Goal: Information Seeking & Learning: Learn about a topic

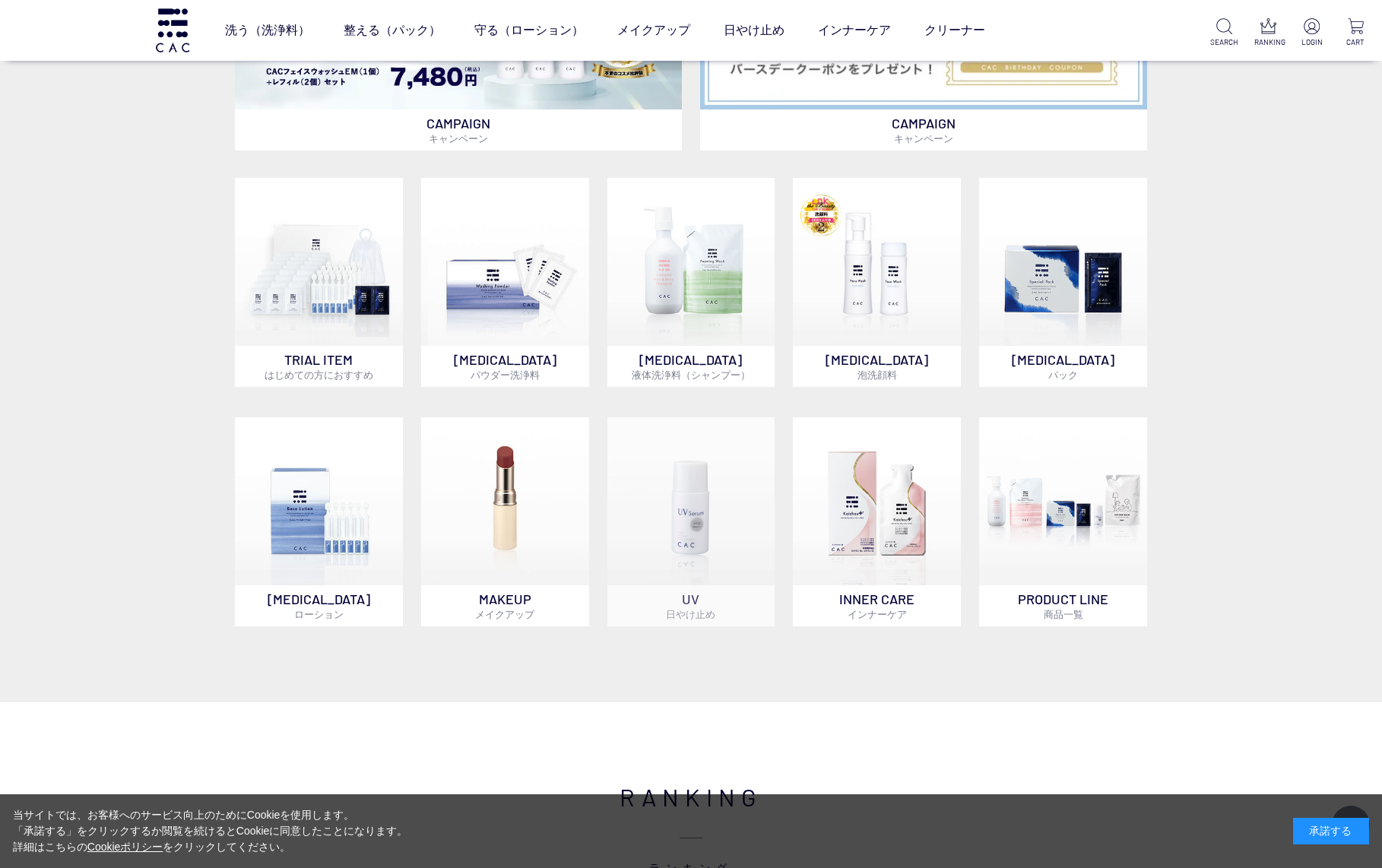
scroll to position [1092, 0]
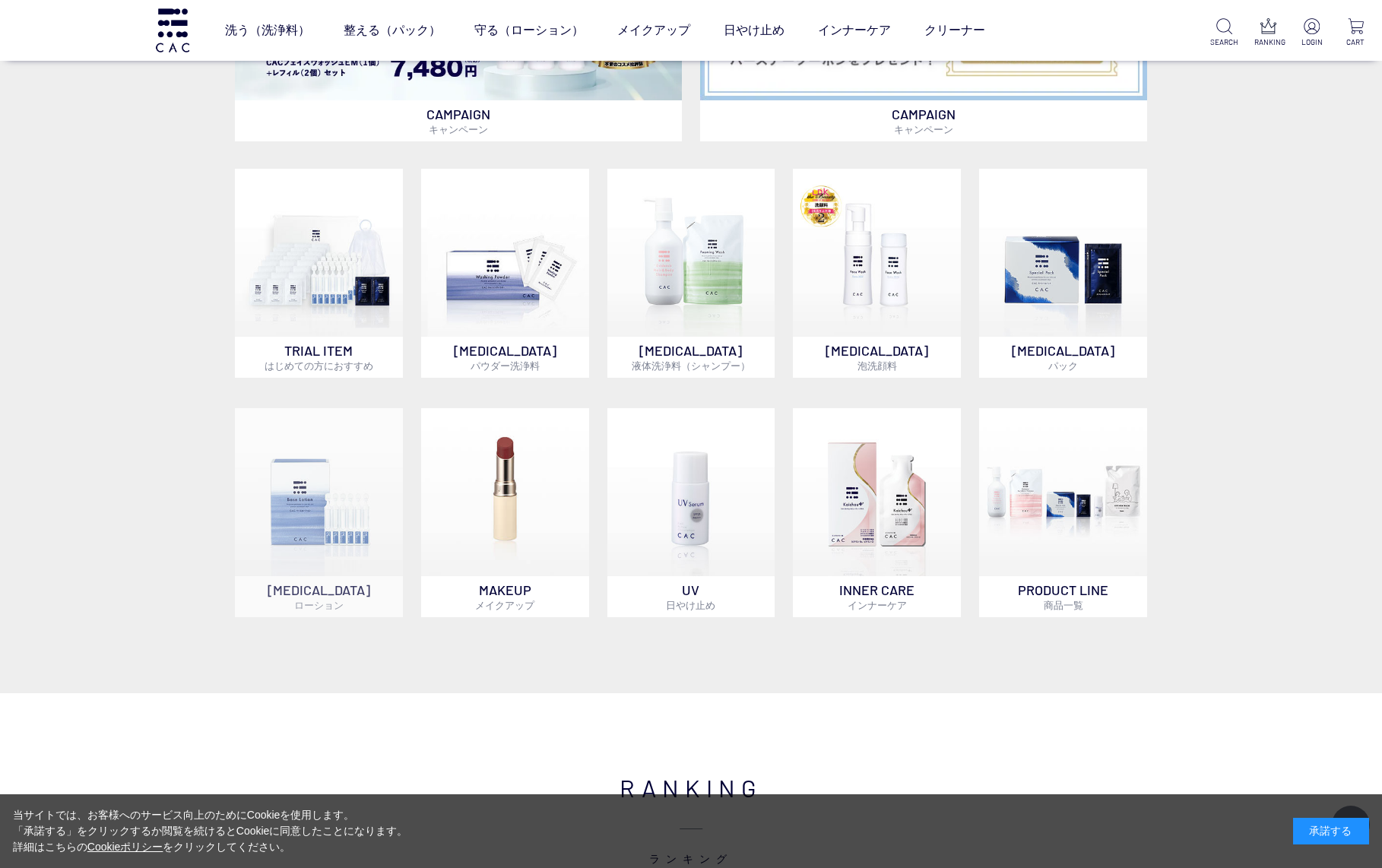
click at [337, 501] on img at bounding box center [319, 493] width 168 height 168
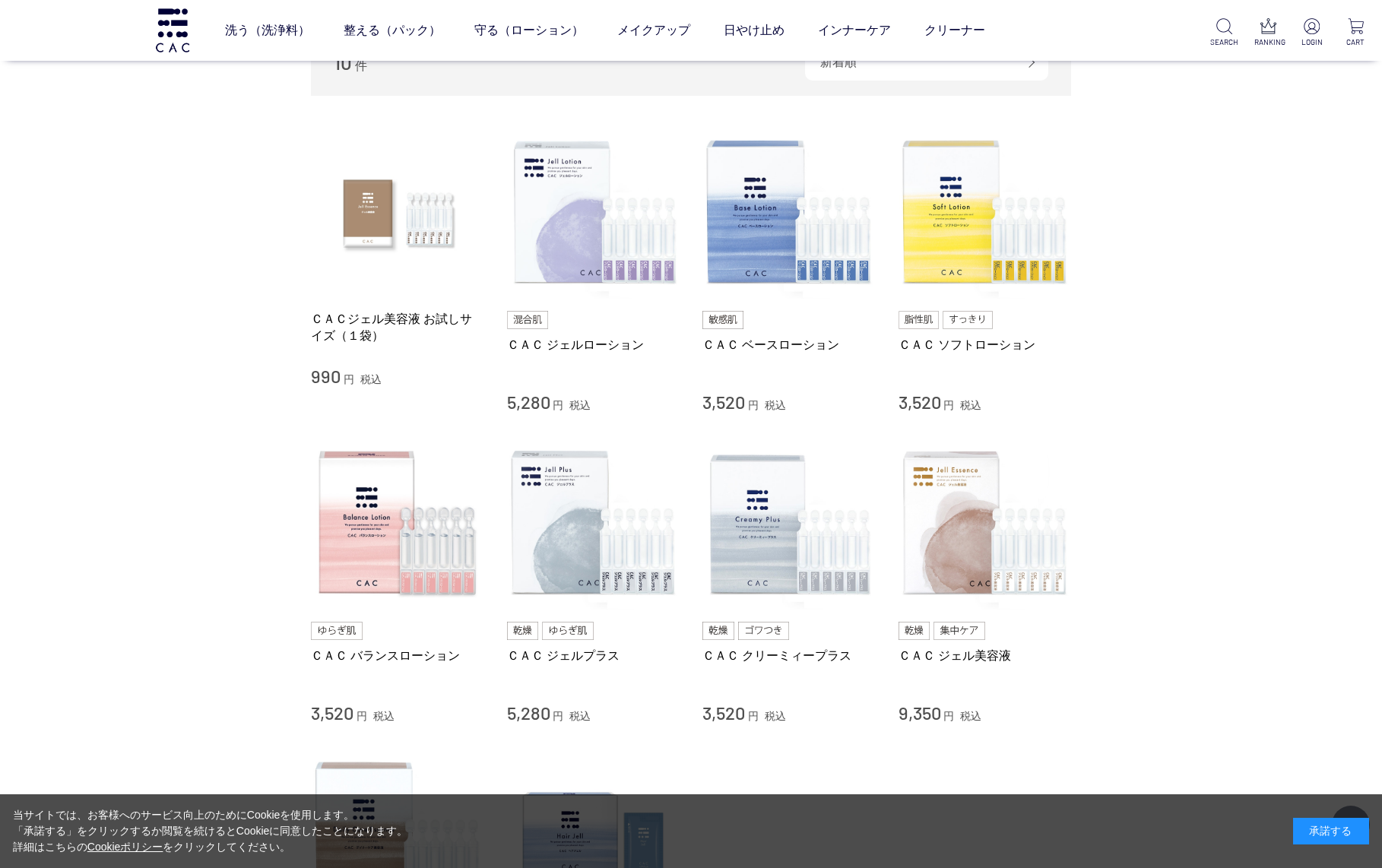
scroll to position [270, 0]
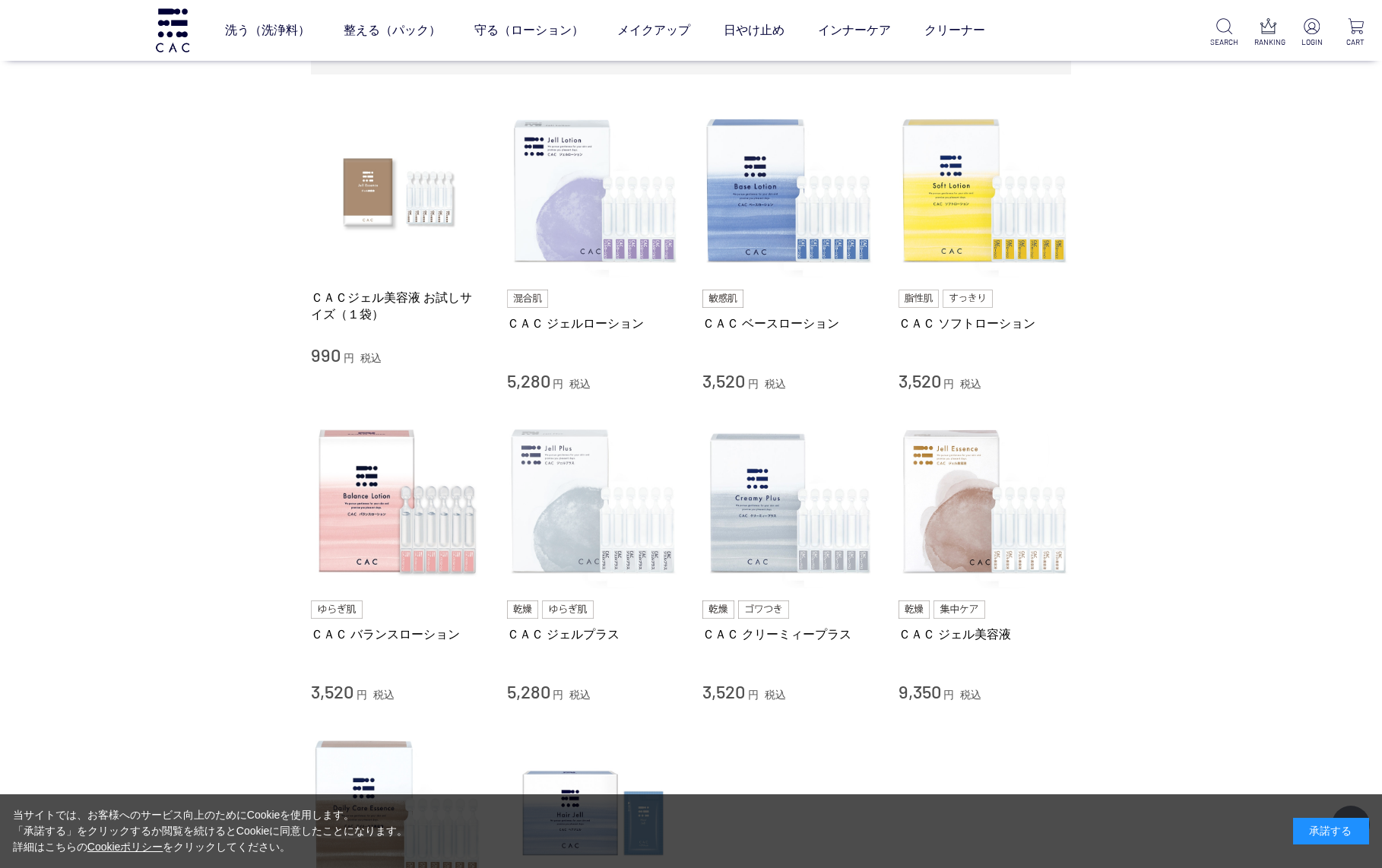
click at [569, 530] on img at bounding box center [593, 502] width 173 height 173
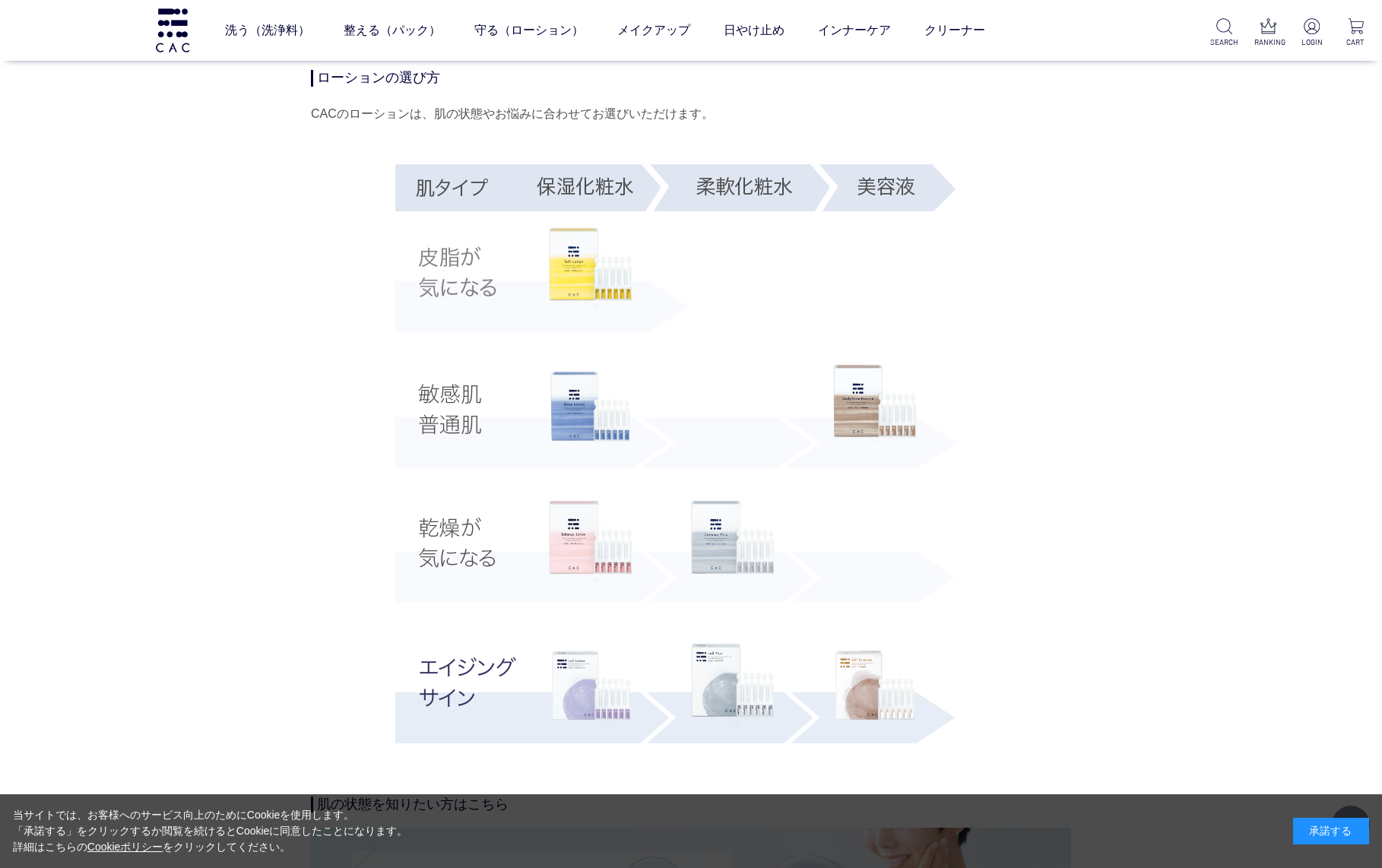
scroll to position [2690, 0]
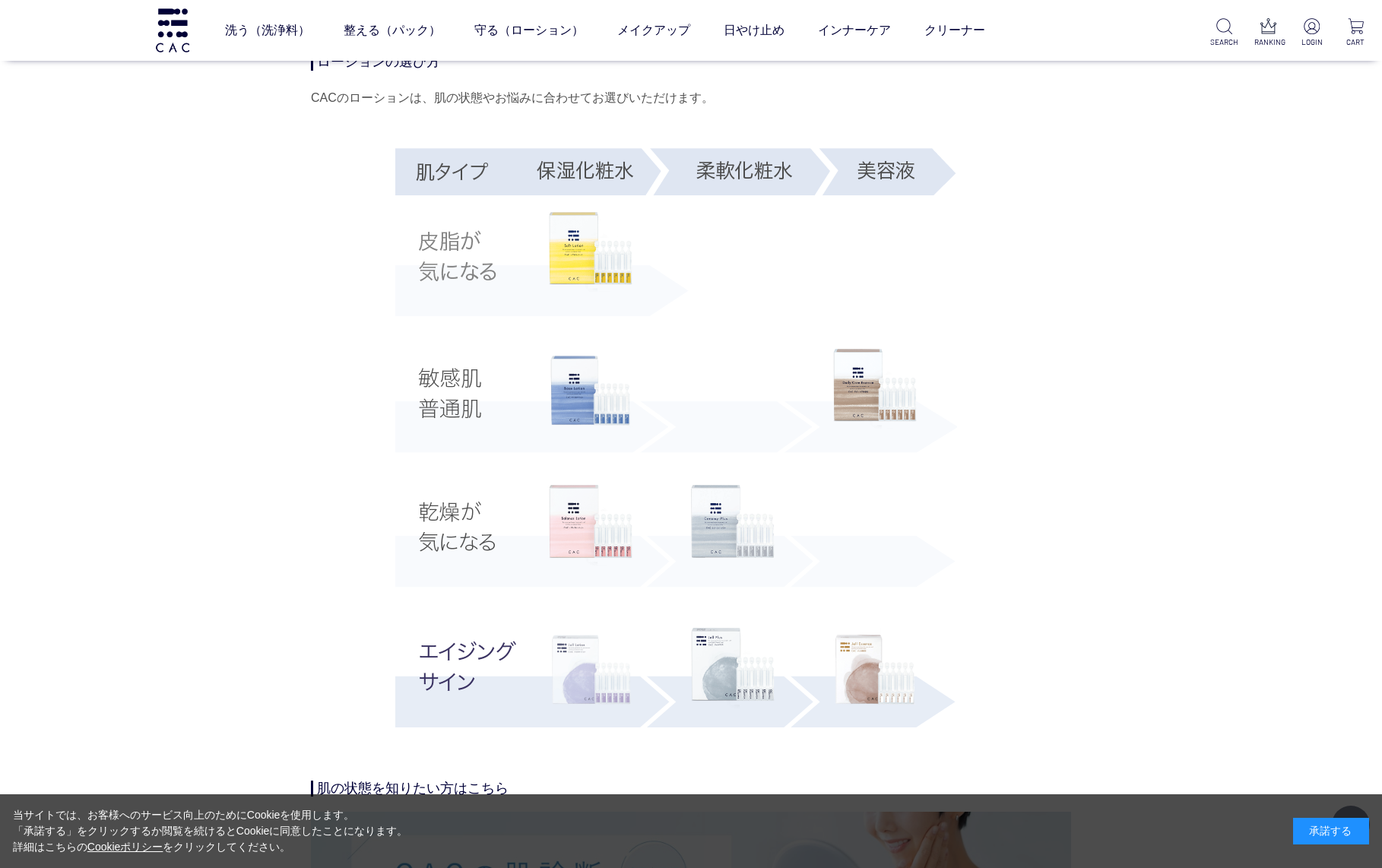
click at [581, 678] on img at bounding box center [590, 670] width 83 height 83
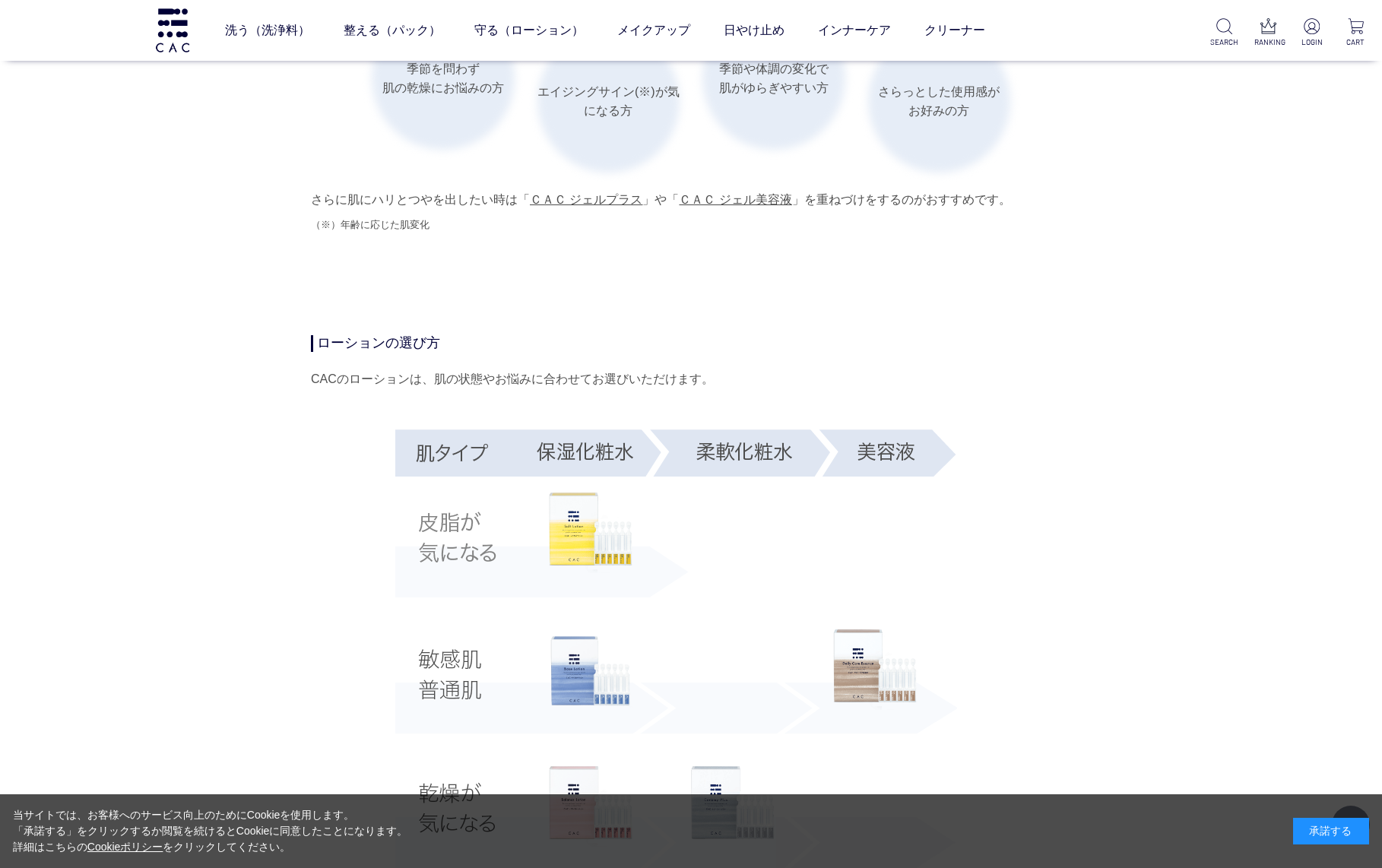
scroll to position [2645, 0]
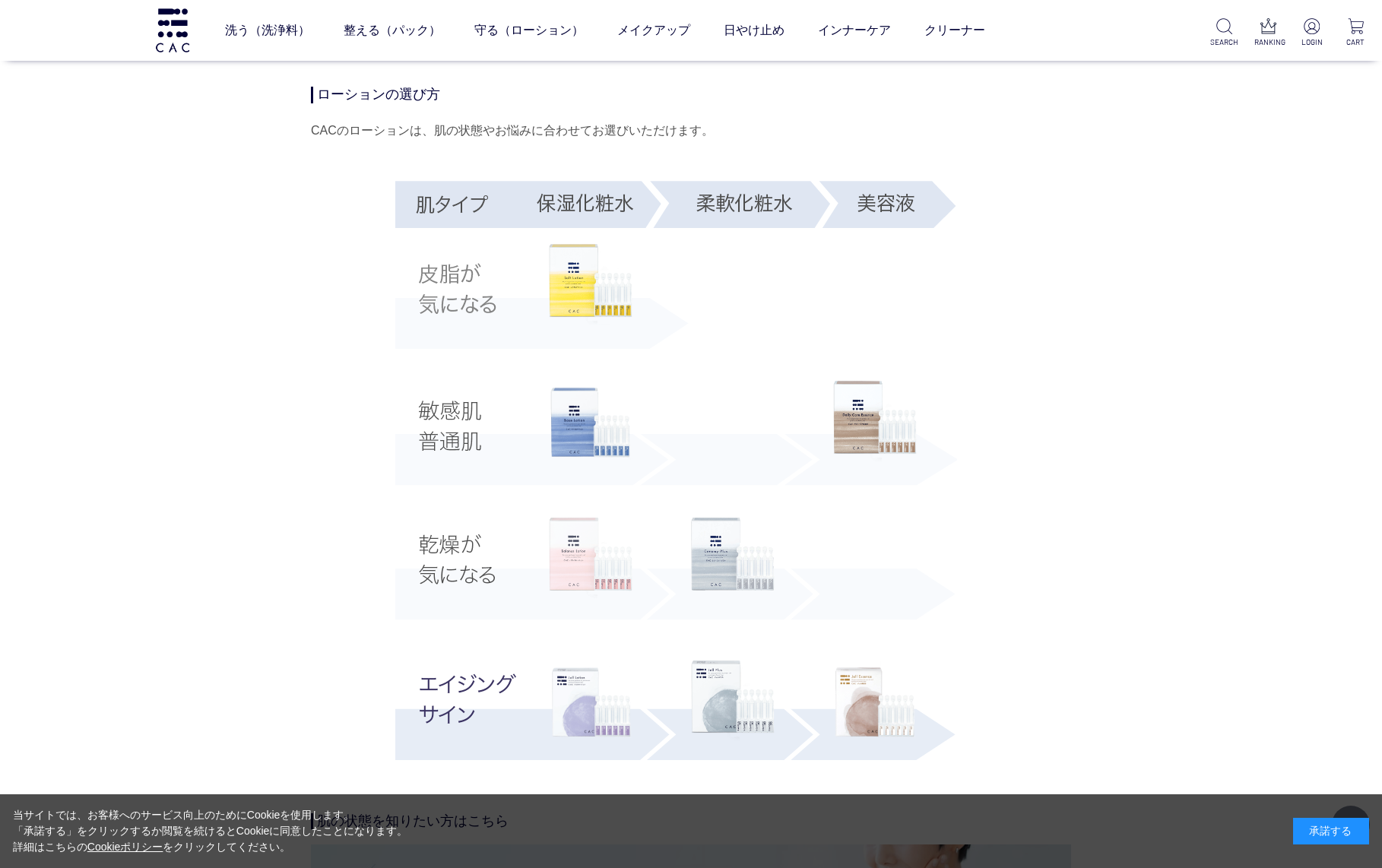
click at [591, 554] on img at bounding box center [590, 557] width 83 height 80
click at [725, 676] on img at bounding box center [733, 701] width 83 height 80
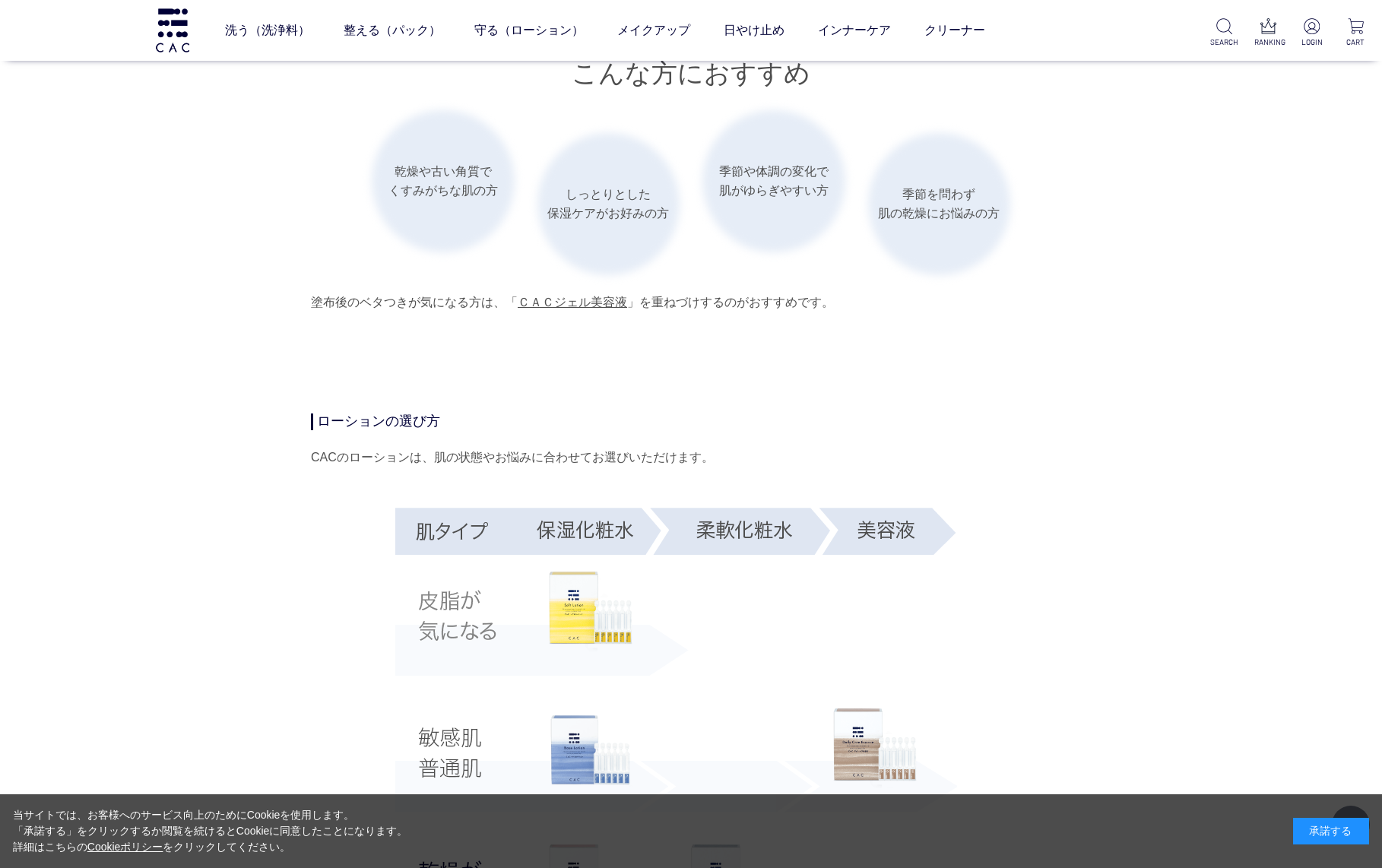
scroll to position [2166, 0]
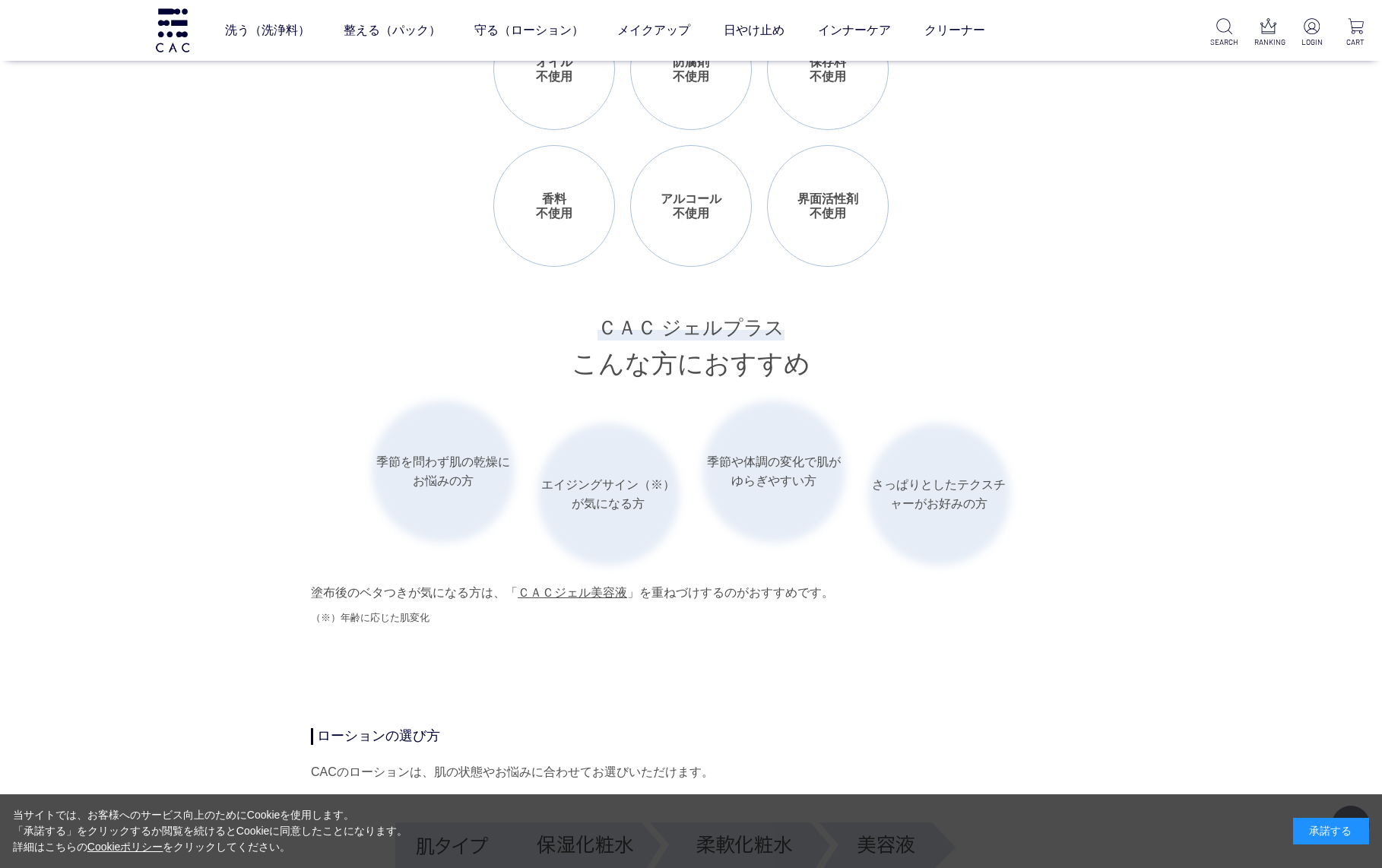
scroll to position [2032, 0]
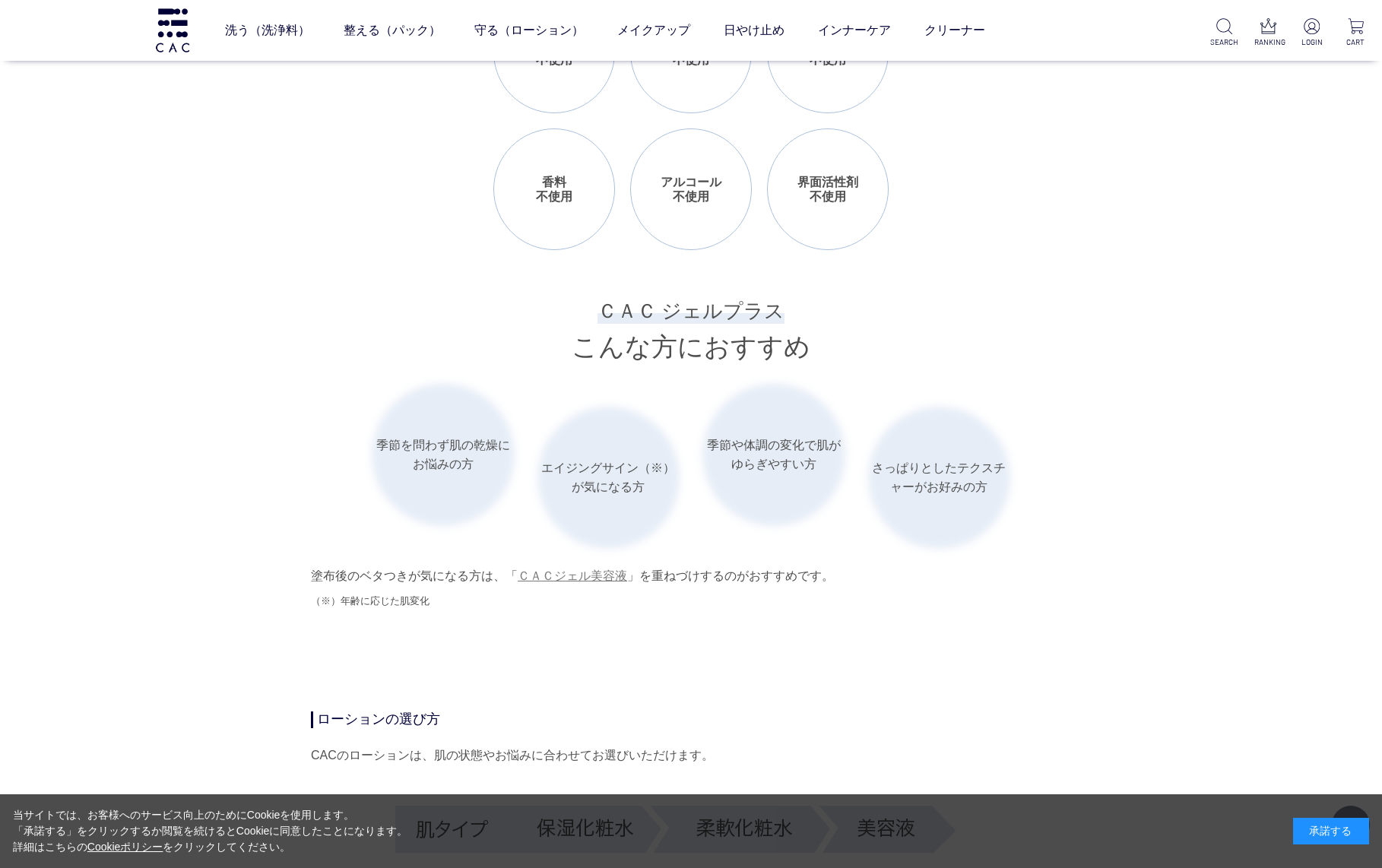
click at [616, 572] on link "ＣＡＣジェル美容液" at bounding box center [572, 575] width 109 height 13
click at [603, 570] on link "ＣＡＣジェル美容液" at bounding box center [572, 575] width 109 height 13
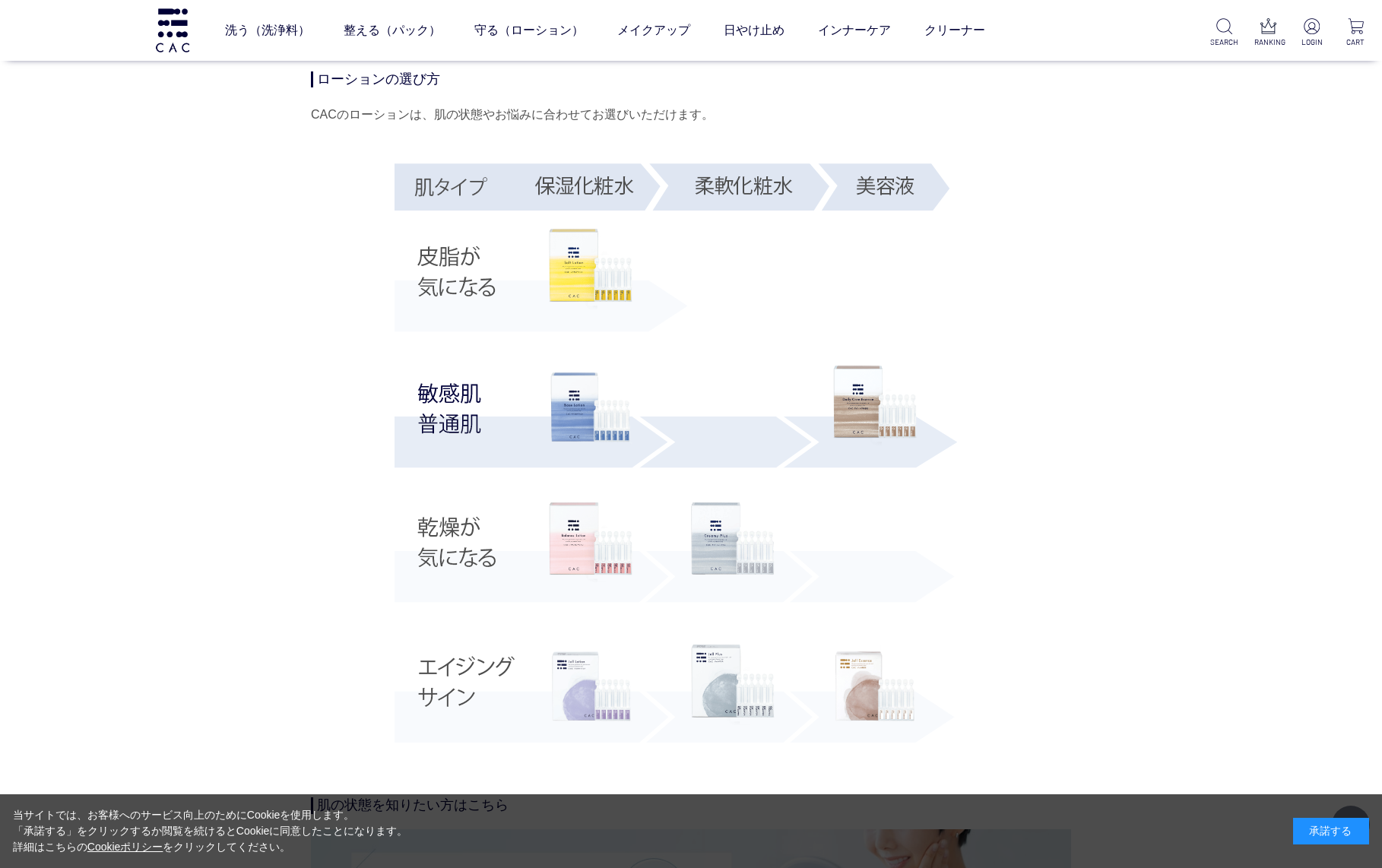
scroll to position [3439, 0]
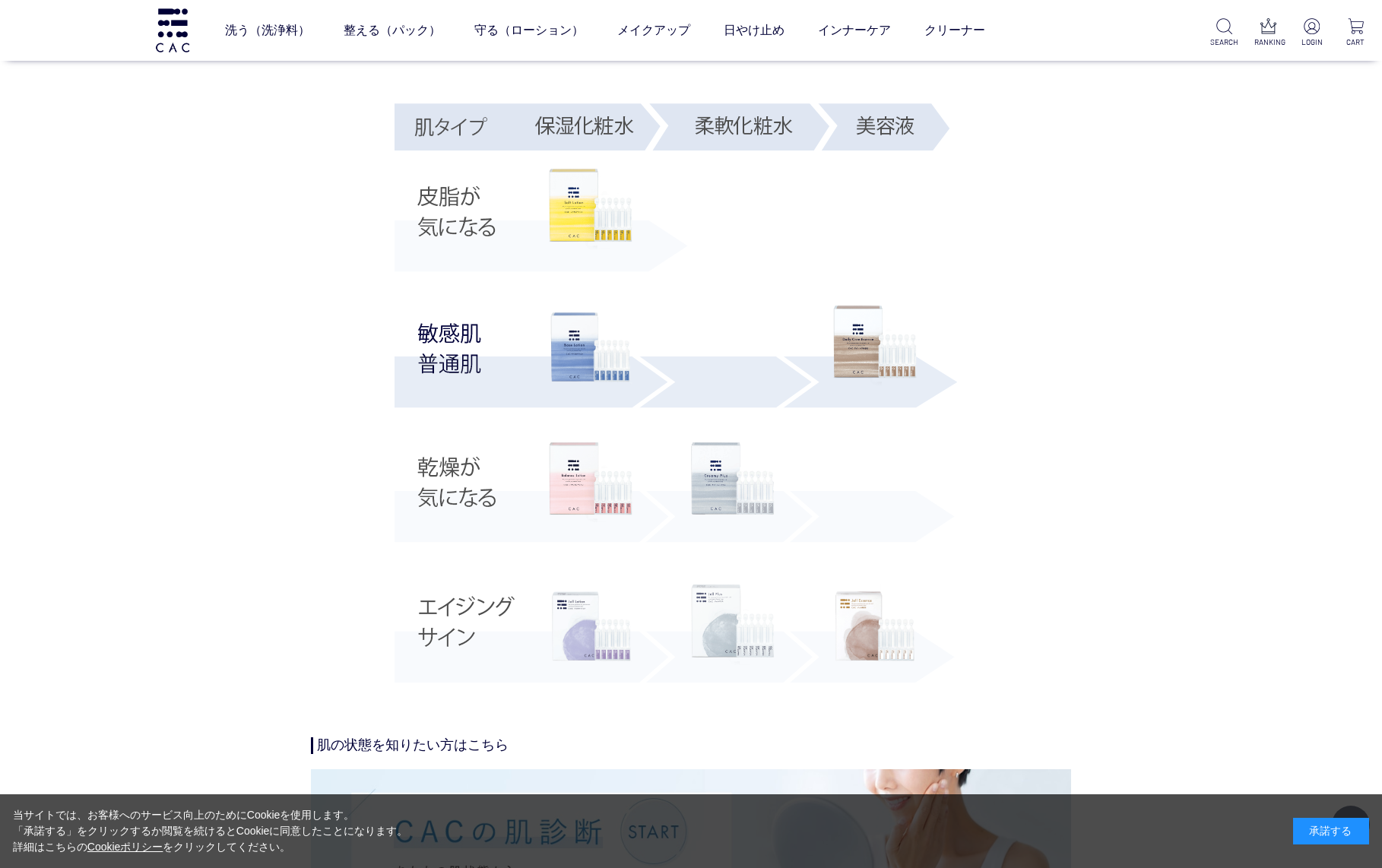
click at [729, 625] on img at bounding box center [733, 624] width 83 height 80
click at [608, 646] on img at bounding box center [590, 626] width 83 height 83
click at [725, 478] on img at bounding box center [733, 482] width 83 height 80
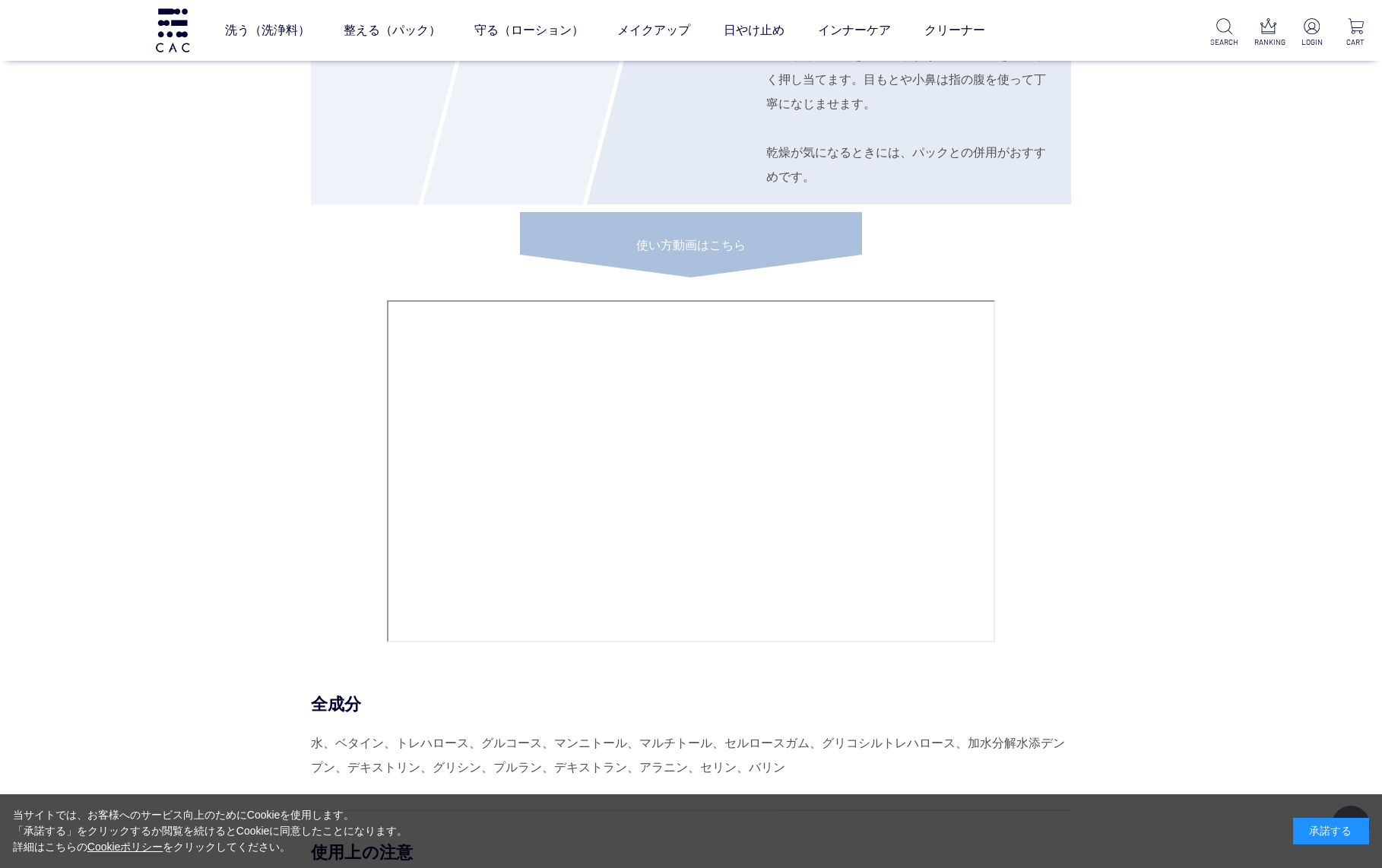
scroll to position [6297, 0]
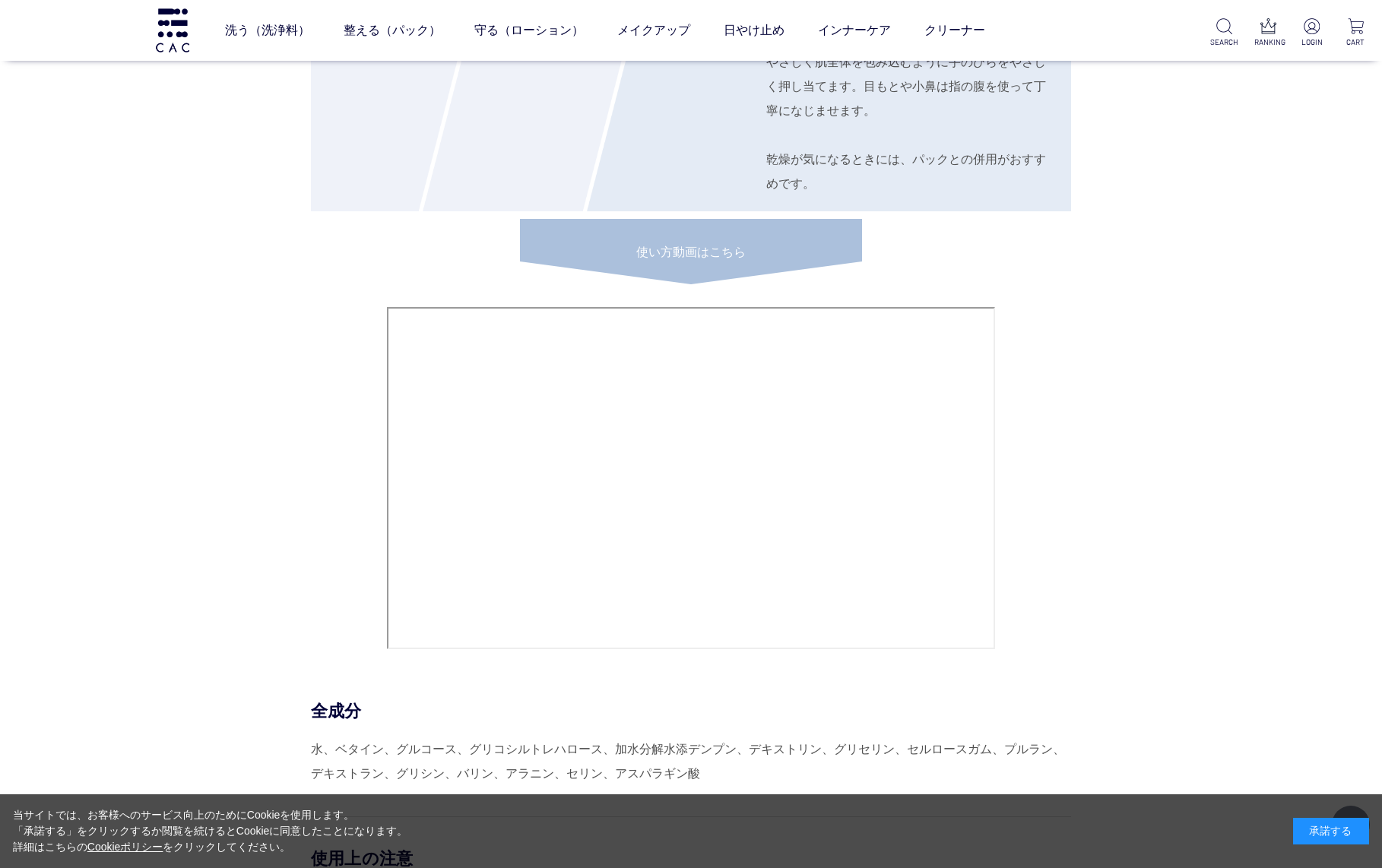
scroll to position [6640, 0]
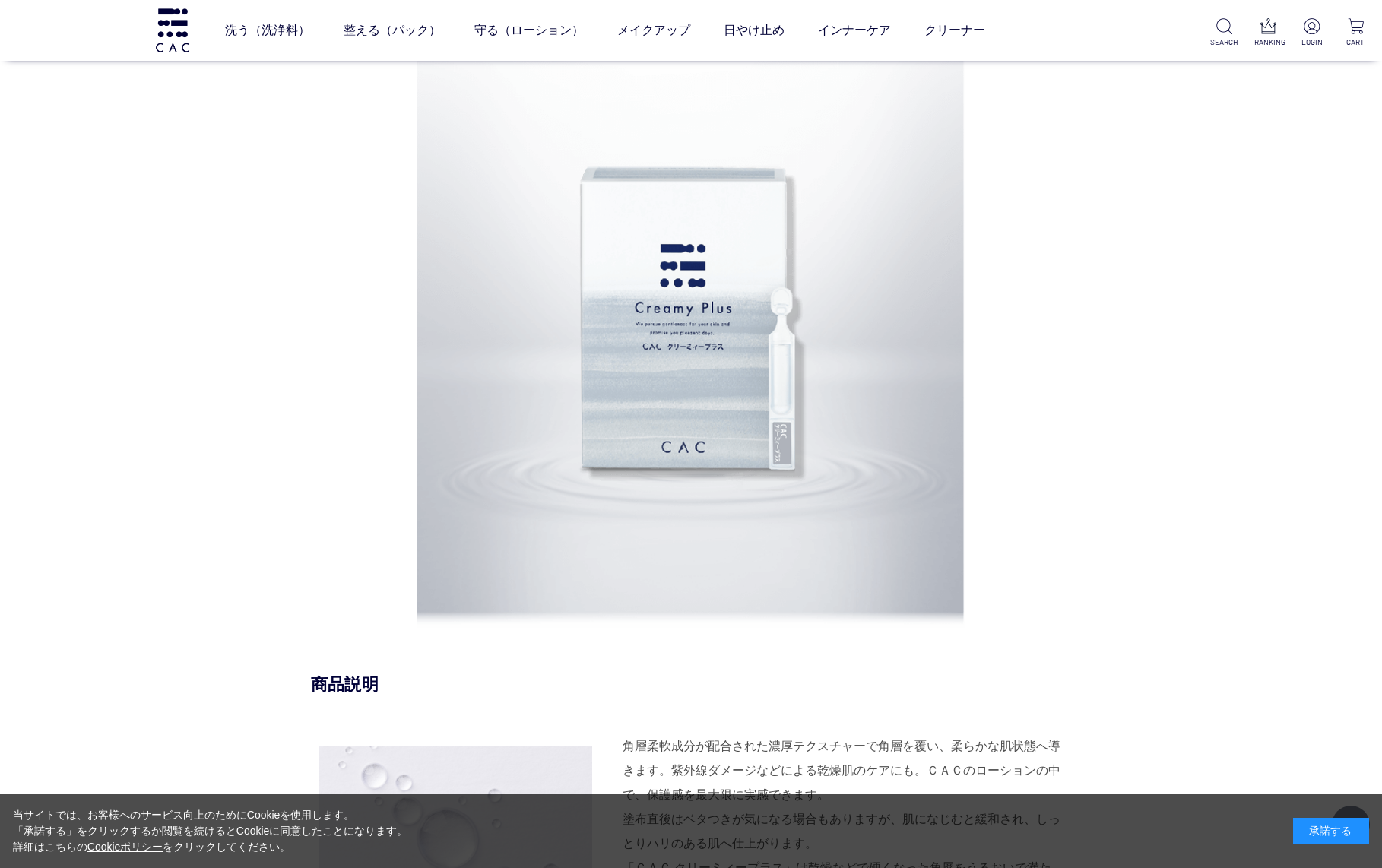
scroll to position [776, 0]
